Goal: Understand process/instructions: Learn about a topic

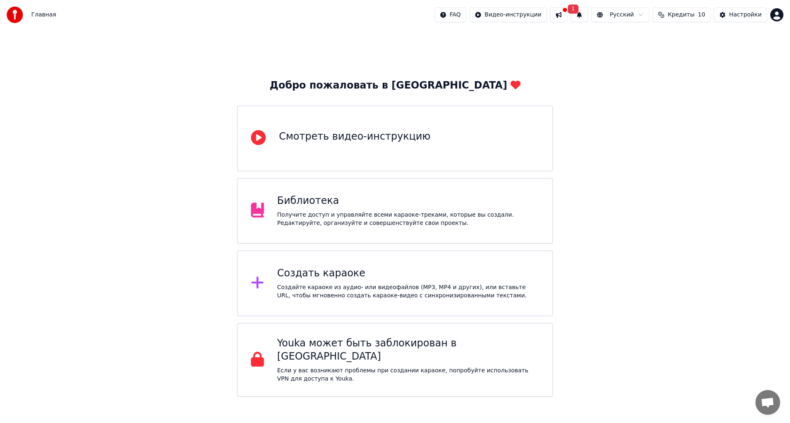
click at [320, 285] on div "Создайте караоке из аудио- или видеофайлов (MP3, MP4 и других), или вставьте UR…" at bounding box center [408, 291] width 262 height 16
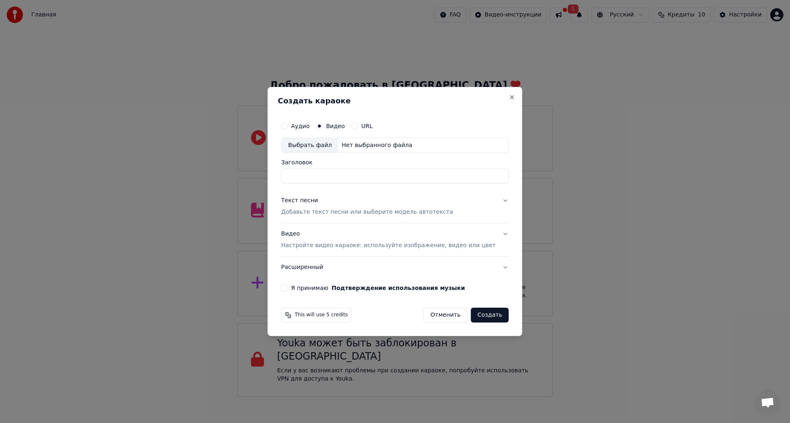
click at [302, 198] on div "Текст песни" at bounding box center [299, 201] width 37 height 8
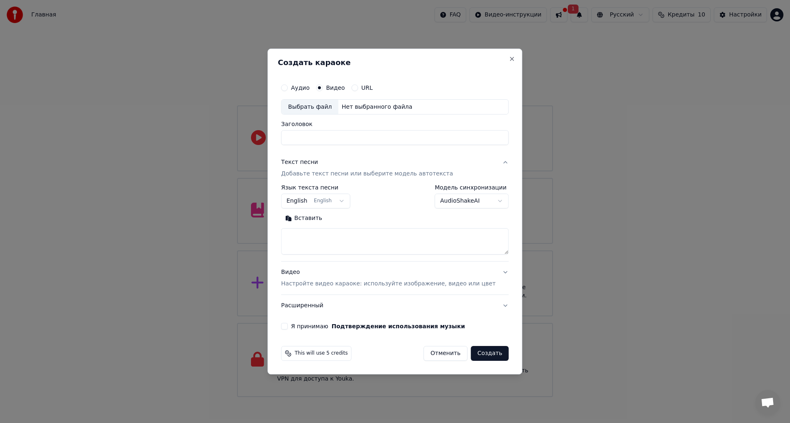
click at [307, 199] on button "English English" at bounding box center [315, 201] width 69 height 15
select select "**"
click at [316, 201] on button "Русский" at bounding box center [305, 201] width 49 height 15
click at [400, 198] on body "Главная FAQ Видео-инструкции 1 Русский Кредиты 10 Настройки Добро пожаловать в …" at bounding box center [395, 198] width 790 height 397
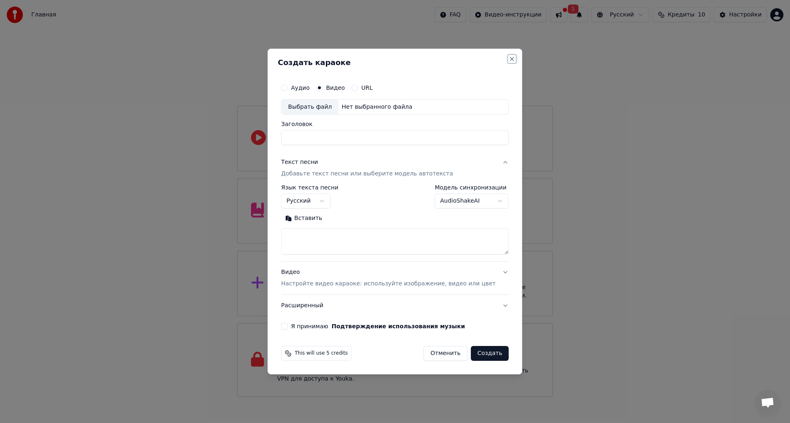
click at [509, 61] on button "Close" at bounding box center [512, 59] width 7 height 7
select select
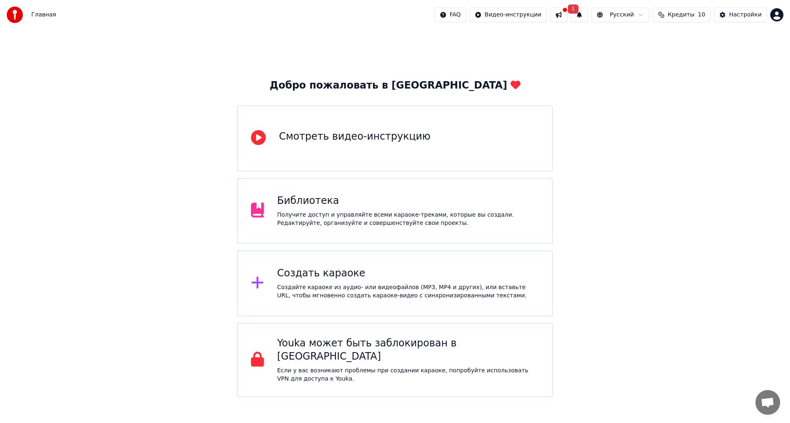
click at [568, 11] on div at bounding box center [565, 9] width 5 height 5
click at [643, 322] on div "Добро пожаловать в Youka Смотреть видео-инструкцию Библиотека Получите доступ и…" at bounding box center [395, 213] width 790 height 367
click at [695, 14] on span "Кредиты" at bounding box center [681, 15] width 27 height 8
click at [646, 209] on div "Добро пожаловать в Youka Смотреть видео-инструкцию Библиотека Получите доступ и…" at bounding box center [395, 213] width 790 height 367
